Goal: Task Accomplishment & Management: Manage account settings

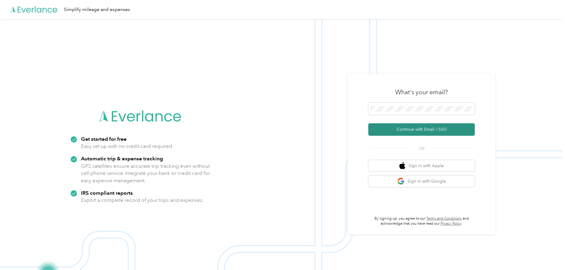
click at [407, 131] on button "Continue with Email / SSO" at bounding box center [422, 129] width 107 height 12
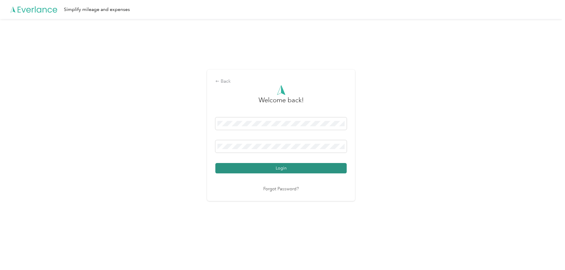
click at [285, 167] on button "Login" at bounding box center [281, 168] width 131 height 10
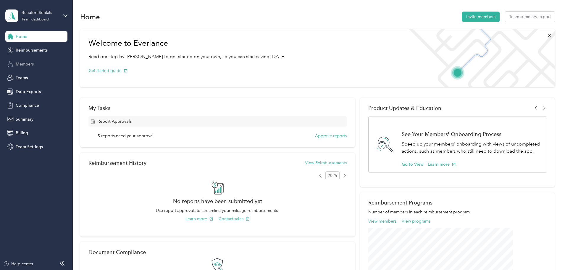
click at [24, 64] on span "Members" at bounding box center [25, 64] width 18 height 6
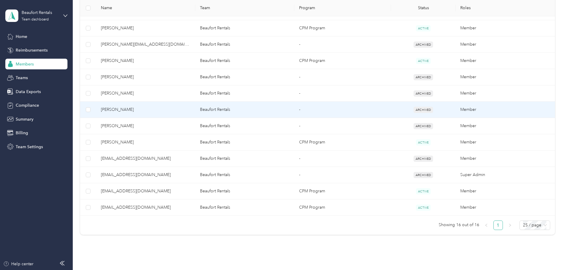
scroll to position [207, 0]
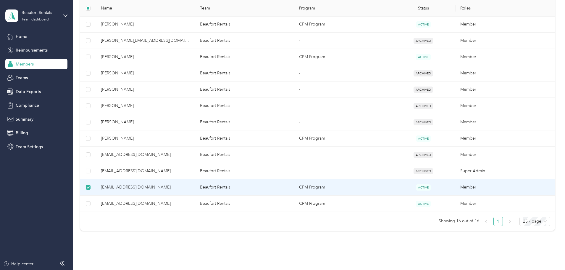
click at [146, 186] on span "[EMAIL_ADDRESS][DOMAIN_NAME]" at bounding box center [146, 187] width 90 height 7
click at [416, 185] on span "ACTIVE" at bounding box center [423, 187] width 15 height 6
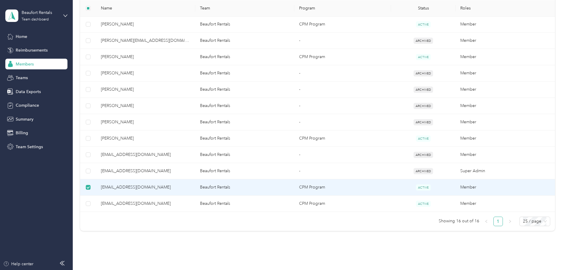
click at [248, 188] on td "Beaufort Rentals" at bounding box center [244, 187] width 99 height 16
click at [191, 190] on span "[EMAIL_ADDRESS][DOMAIN_NAME]" at bounding box center [146, 187] width 90 height 7
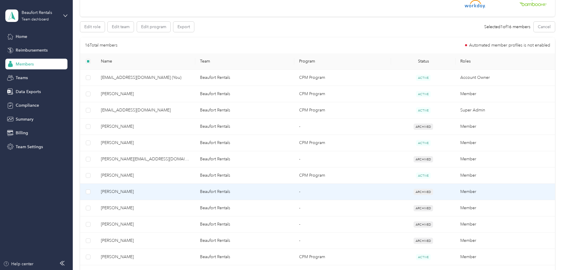
scroll to position [0, 0]
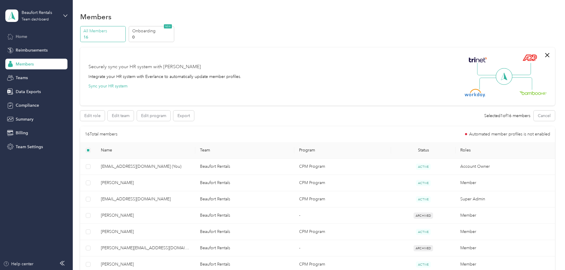
click at [18, 36] on span "Home" at bounding box center [22, 36] width 12 height 6
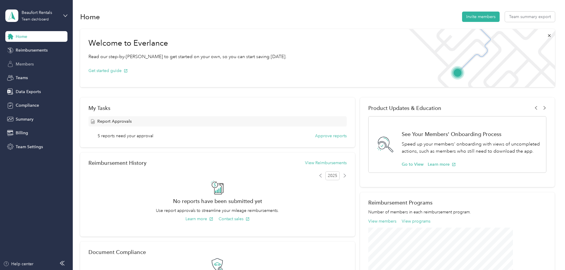
click at [23, 64] on span "Members" at bounding box center [25, 64] width 18 height 6
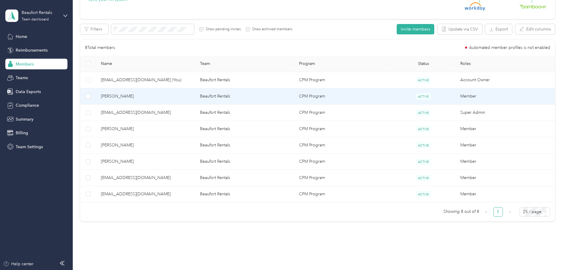
scroll to position [89, 0]
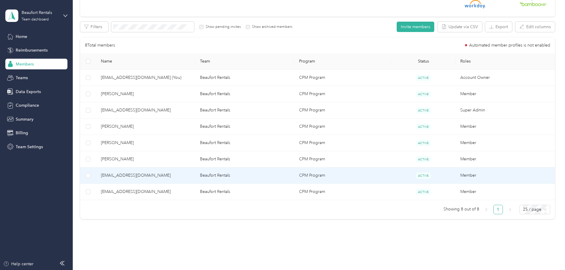
click at [142, 175] on span "[EMAIL_ADDRESS][DOMAIN_NAME]" at bounding box center [146, 175] width 90 height 7
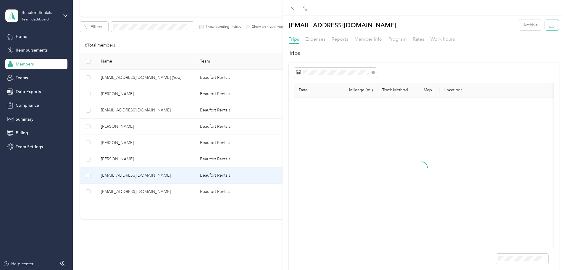
click at [552, 26] on icon "button" at bounding box center [553, 25] width 2 height 4
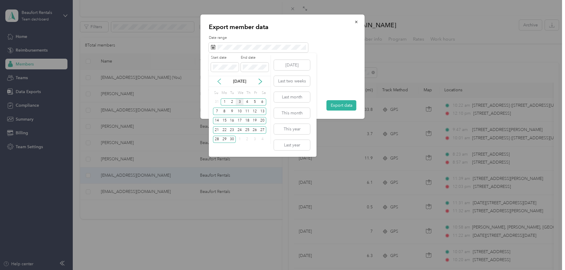
click at [217, 81] on icon at bounding box center [219, 81] width 6 height 6
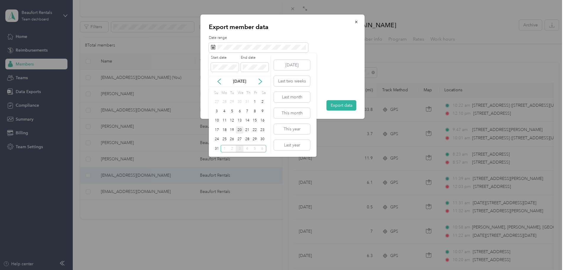
click at [240, 131] on div "20" at bounding box center [240, 129] width 8 height 7
click at [260, 84] on icon at bounding box center [261, 81] width 6 height 6
click at [232, 101] on div "2" at bounding box center [232, 101] width 8 height 7
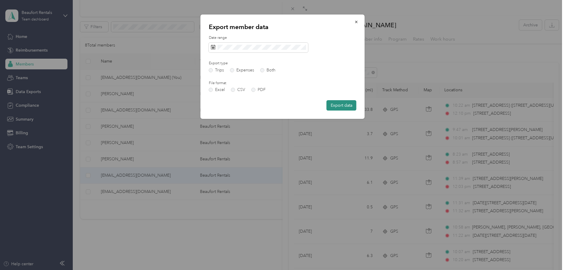
click at [335, 105] on button "Export data" at bounding box center [342, 105] width 30 height 10
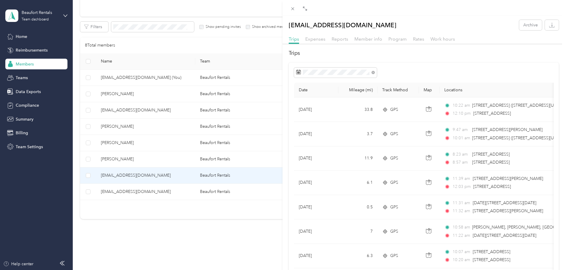
click at [149, 159] on div "[EMAIL_ADDRESS][DOMAIN_NAME] Archive Trips Expenses Reports Member info Program…" at bounding box center [282, 135] width 565 height 270
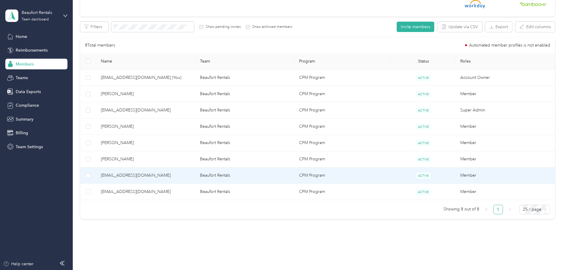
click at [149, 159] on div "[EMAIL_ADDRESS][DOMAIN_NAME] Archive Trips Expenses Reports Member info Program…" at bounding box center [282, 135] width 565 height 270
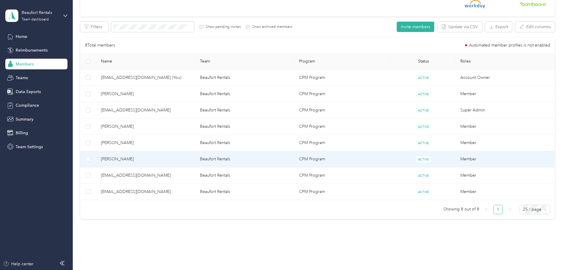
click at [149, 159] on span "[PERSON_NAME]" at bounding box center [146, 159] width 90 height 7
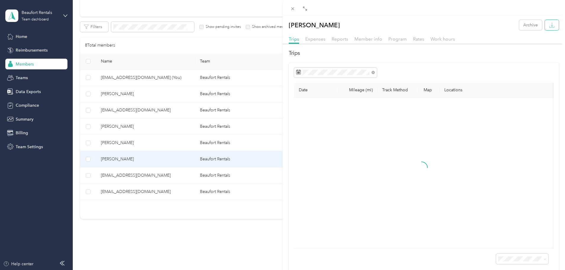
click at [550, 27] on icon "button" at bounding box center [553, 25] width 6 height 6
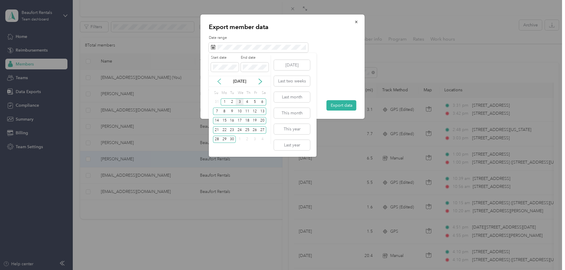
click at [218, 82] on icon at bounding box center [219, 81] width 6 height 6
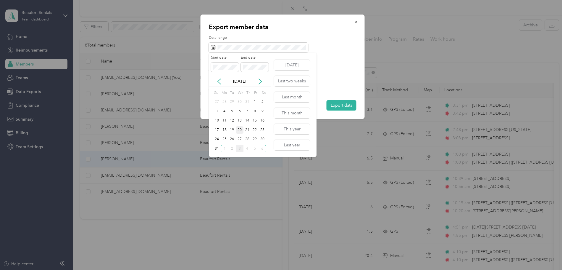
click at [240, 129] on div "20" at bounding box center [240, 129] width 8 height 7
click at [261, 81] on icon at bounding box center [261, 81] width 6 height 6
click at [232, 100] on div "2" at bounding box center [232, 101] width 8 height 7
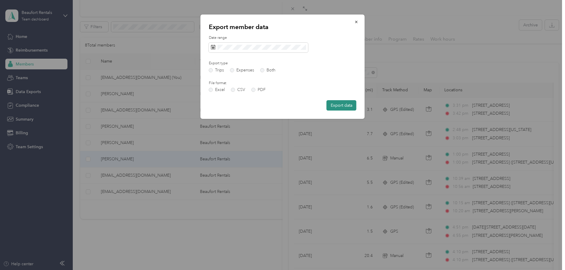
click at [338, 106] on button "Export data" at bounding box center [342, 105] width 30 height 10
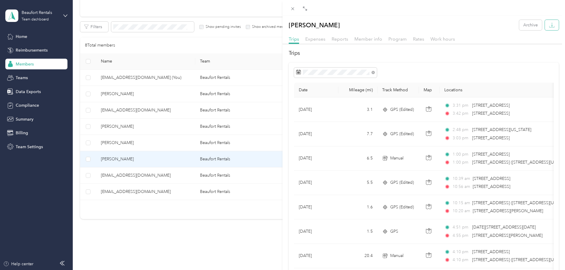
click at [550, 24] on icon "button" at bounding box center [553, 25] width 6 height 6
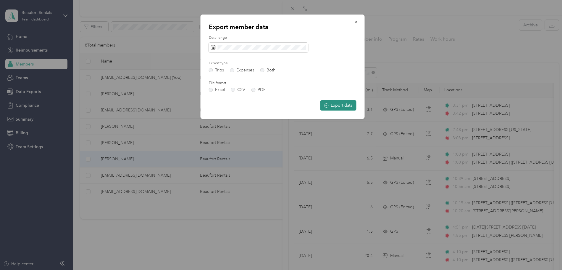
click at [336, 103] on button "Export data" at bounding box center [339, 105] width 36 height 10
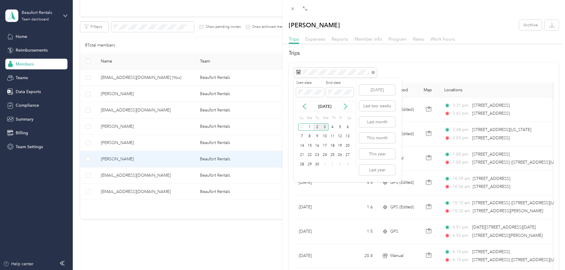
click at [317, 126] on div "2" at bounding box center [318, 126] width 8 height 7
click at [550, 24] on icon "button" at bounding box center [553, 25] width 6 height 6
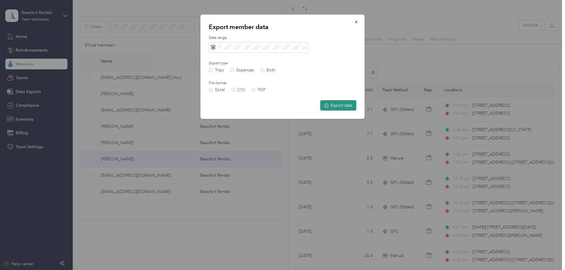
click at [332, 102] on button "Export data" at bounding box center [339, 105] width 36 height 10
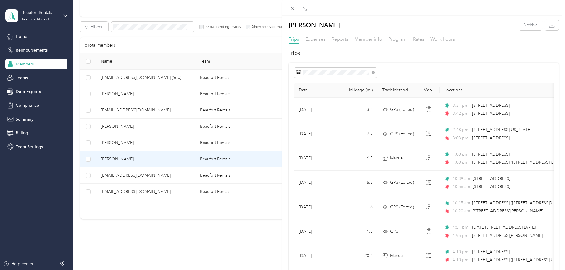
click at [161, 142] on div "[PERSON_NAME] Archive Trips Expenses Reports Member info Program Rates Work hou…" at bounding box center [282, 135] width 565 height 270
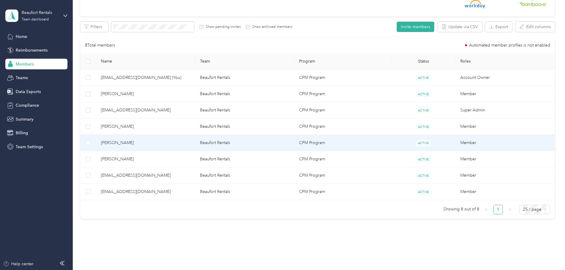
click at [161, 142] on span "[PERSON_NAME]" at bounding box center [146, 142] width 90 height 7
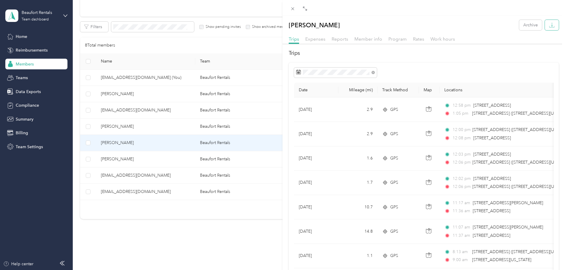
click at [550, 28] on icon "button" at bounding box center [553, 25] width 6 height 6
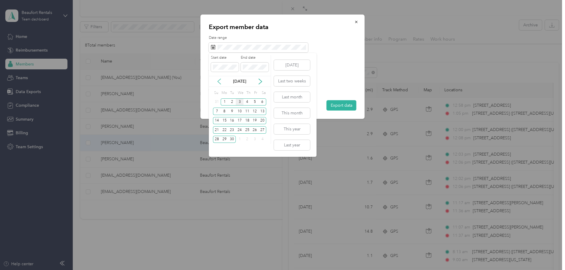
click at [221, 82] on icon at bounding box center [219, 81] width 6 height 6
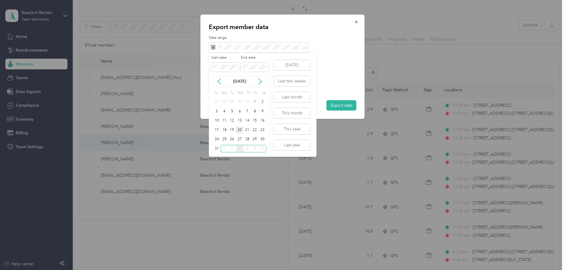
click at [240, 129] on div "20" at bounding box center [240, 129] width 8 height 7
click at [260, 79] on icon at bounding box center [261, 81] width 6 height 6
click at [234, 102] on div "2" at bounding box center [232, 101] width 8 height 7
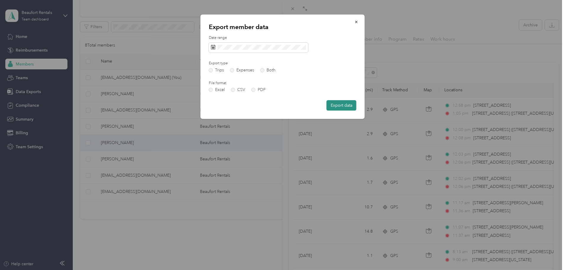
click at [341, 104] on button "Export data" at bounding box center [342, 105] width 30 height 10
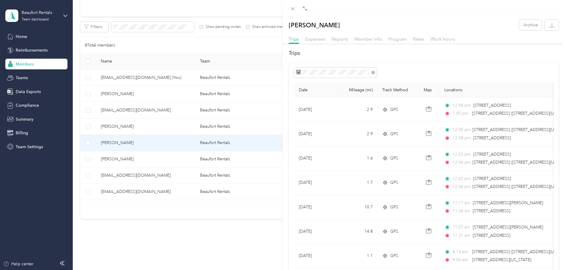
click at [160, 190] on div "[PERSON_NAME] Archive Trips Expenses Reports Member info Program Rates Work hou…" at bounding box center [282, 135] width 565 height 270
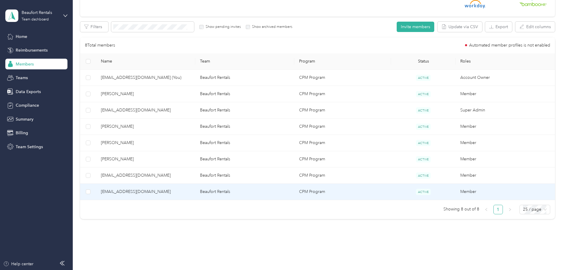
click at [160, 190] on span "[EMAIL_ADDRESS][DOMAIN_NAME]" at bounding box center [146, 191] width 90 height 7
click at [160, 269] on div "Drag to resize Click to close Loading member data" at bounding box center [281, 270] width 563 height 0
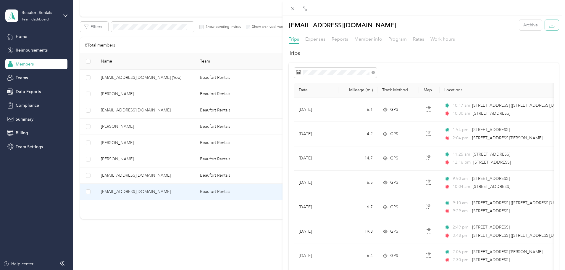
click at [552, 25] on button "button" at bounding box center [552, 25] width 14 height 10
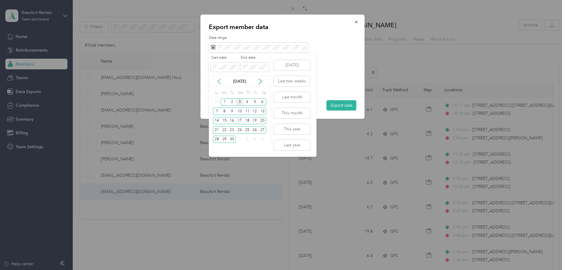
click at [219, 80] on icon at bounding box center [219, 81] width 6 height 6
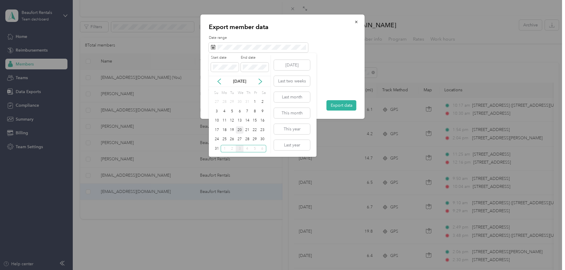
click at [239, 131] on div "20" at bounding box center [240, 129] width 8 height 7
click at [262, 81] on icon at bounding box center [261, 81] width 6 height 6
click at [234, 100] on div "2" at bounding box center [232, 101] width 8 height 7
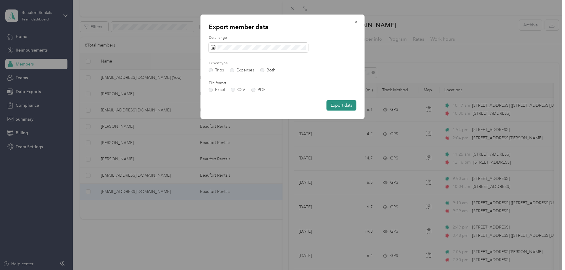
click at [338, 105] on button "Export data" at bounding box center [342, 105] width 30 height 10
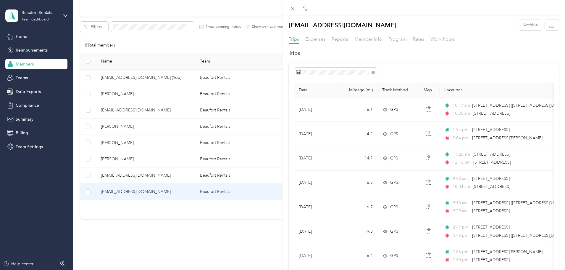
click at [159, 94] on div "[EMAIL_ADDRESS][DOMAIN_NAME] Archive Trips Expenses Reports Member info Program…" at bounding box center [282, 135] width 565 height 270
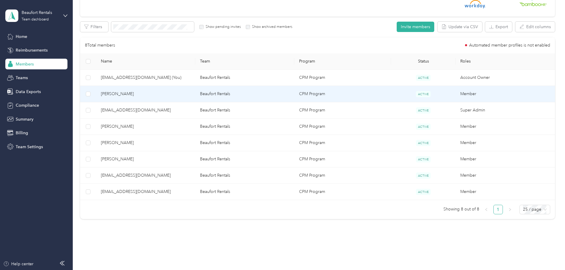
click at [159, 94] on span "[PERSON_NAME]" at bounding box center [146, 94] width 90 height 7
click at [159, 269] on div "Drag to resize Click to close Loading member data" at bounding box center [281, 270] width 563 height 0
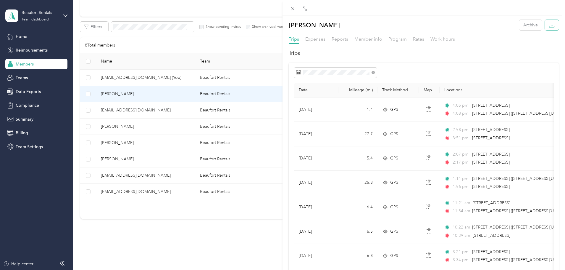
click at [546, 29] on button "button" at bounding box center [552, 25] width 14 height 10
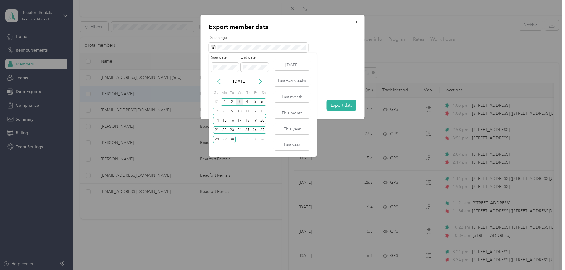
click at [219, 84] on icon at bounding box center [219, 81] width 6 height 6
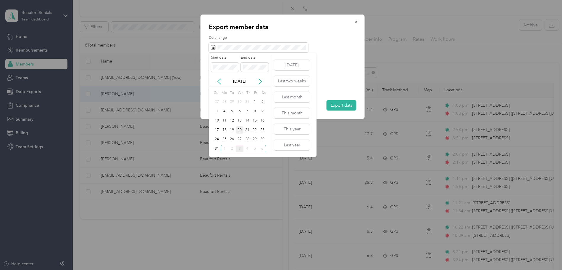
click at [239, 131] on div "20" at bounding box center [240, 129] width 8 height 7
click at [260, 79] on icon at bounding box center [260, 81] width 3 height 5
click at [232, 101] on div "2" at bounding box center [232, 101] width 8 height 7
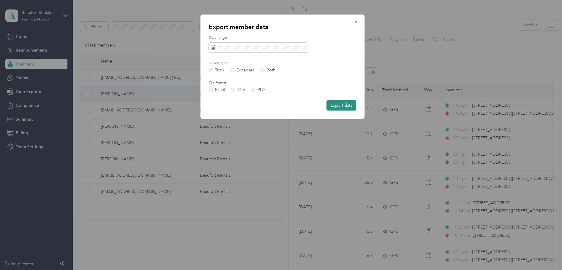
click at [337, 104] on button "Export data" at bounding box center [342, 105] width 30 height 10
